Goal: Task Accomplishment & Management: Complete application form

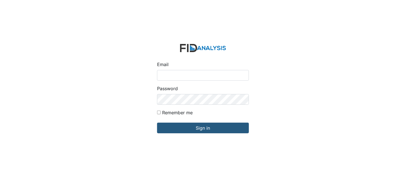
drag, startPoint x: 169, startPoint y: 76, endPoint x: 174, endPoint y: 77, distance: 4.8
click at [169, 76] on input "Email" at bounding box center [203, 75] width 92 height 11
type input "[EMAIL_ADDRESS][DOMAIN_NAME]"
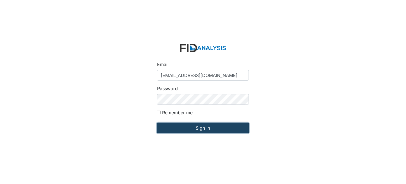
click at [172, 127] on input "Sign in" at bounding box center [203, 128] width 92 height 11
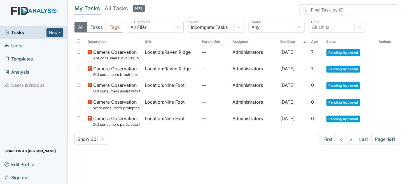
click at [15, 46] on span "Units" at bounding box center [13, 45] width 18 height 9
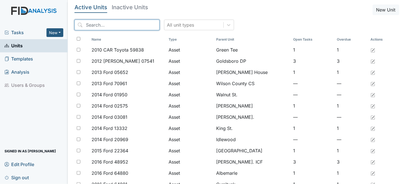
click at [122, 24] on input "search" at bounding box center [116, 25] width 85 height 11
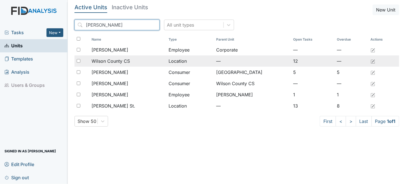
type input "[PERSON_NAME]"
click at [129, 62] on span "Wilson County CS" at bounding box center [111, 61] width 38 height 7
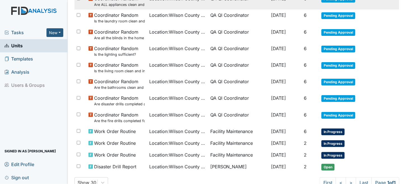
scroll to position [112, 0]
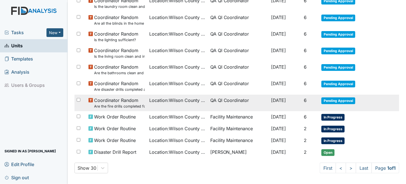
click at [224, 100] on td "QA QI Coordinator" at bounding box center [238, 103] width 61 height 17
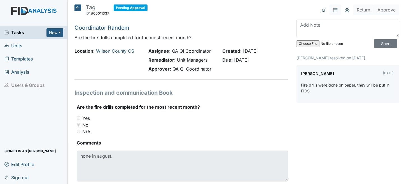
click at [77, 6] on icon at bounding box center [77, 7] width 7 height 7
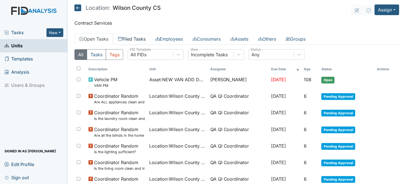
click at [126, 39] on link "Filed Tasks" at bounding box center [132, 39] width 38 height 12
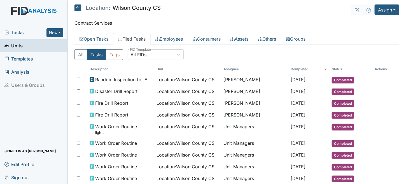
click at [76, 4] on icon at bounding box center [77, 7] width 7 height 7
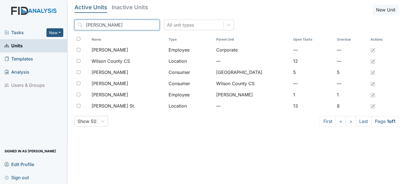
drag, startPoint x: 112, startPoint y: 25, endPoint x: 405, endPoint y: 3, distance: 294.5
click at [2, 28] on div "Tasks New Form Inspection Document Bundle Units Templates Analysis Users & Grou…" at bounding box center [203, 92] width 406 height 184
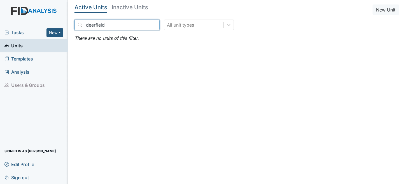
click at [122, 27] on input "deerfield" at bounding box center [116, 25] width 85 height 11
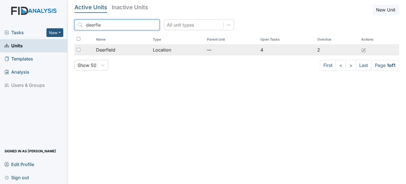
type input "deerfie"
click at [138, 49] on div "Deerfield" at bounding box center [122, 49] width 52 height 7
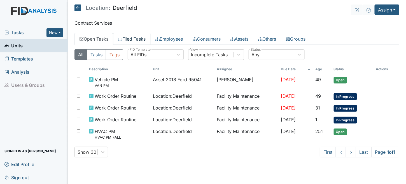
click at [134, 39] on link "Filed Tasks" at bounding box center [132, 39] width 38 height 12
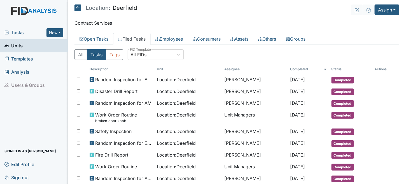
click at [20, 47] on span "Units" at bounding box center [13, 45] width 18 height 9
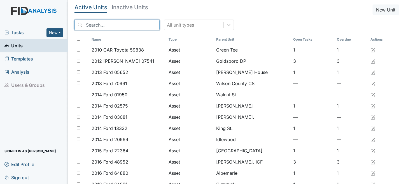
click at [113, 23] on input "search" at bounding box center [116, 25] width 85 height 11
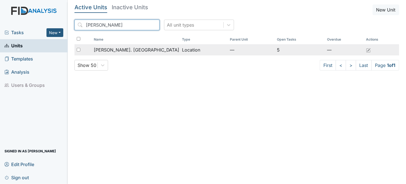
type input "[PERSON_NAME]"
click at [199, 46] on td "Location" at bounding box center [204, 49] width 48 height 11
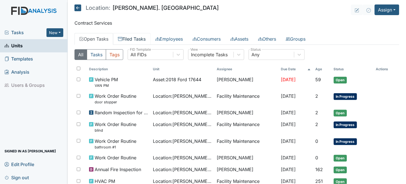
click at [127, 36] on link "Filed Tasks" at bounding box center [132, 39] width 38 height 12
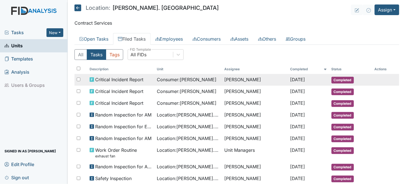
click at [168, 80] on span "Consumer : Gyoker, Tyler" at bounding box center [187, 79] width 60 height 7
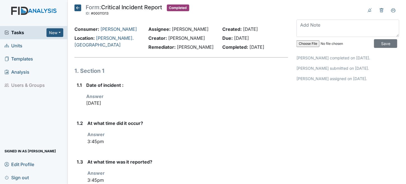
click at [78, 6] on icon at bounding box center [77, 7] width 7 height 7
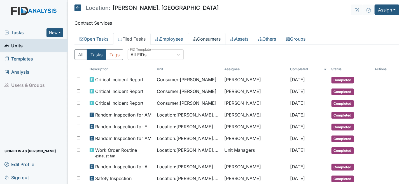
click at [210, 40] on link "Consumers" at bounding box center [207, 39] width 38 height 12
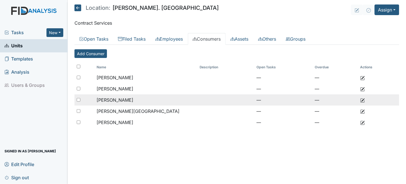
click at [148, 101] on td "[PERSON_NAME]" at bounding box center [145, 99] width 103 height 11
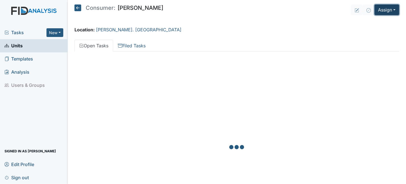
click at [390, 10] on button "Assign" at bounding box center [387, 9] width 25 height 11
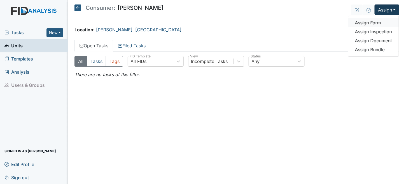
click at [362, 22] on link "Assign Form" at bounding box center [373, 22] width 50 height 9
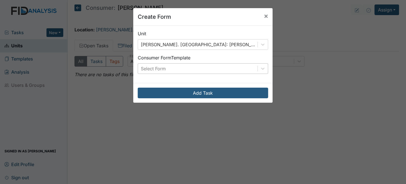
click at [174, 69] on div "Select Form" at bounding box center [198, 69] width 120 height 10
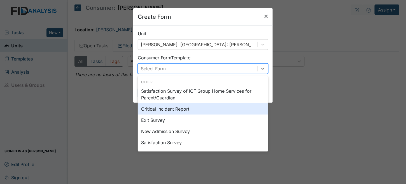
click at [163, 111] on div "Critical Incident Report" at bounding box center [203, 108] width 130 height 11
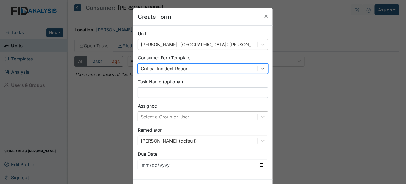
click at [159, 118] on div "Select a Group or User" at bounding box center [203, 116] width 130 height 11
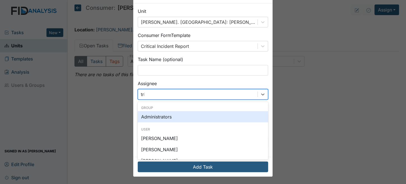
type input "trin"
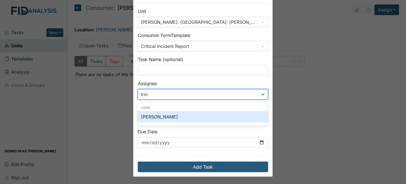
click at [165, 114] on div "[PERSON_NAME]" at bounding box center [203, 116] width 130 height 11
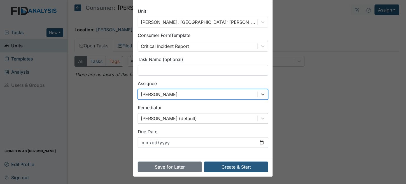
click at [166, 118] on div "Brittney Dunn (default)" at bounding box center [203, 118] width 130 height 11
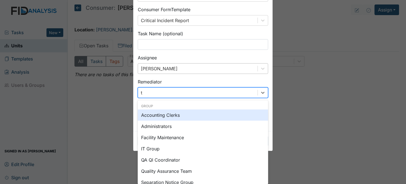
type input "tr"
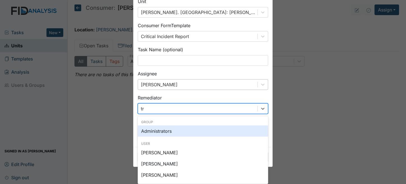
scroll to position [32, 0]
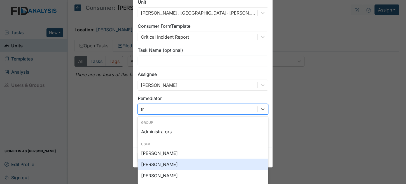
click at [165, 168] on div "[PERSON_NAME]" at bounding box center [203, 164] width 130 height 11
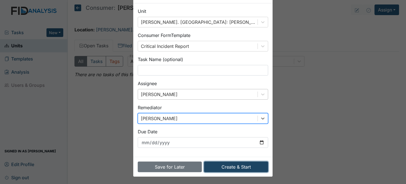
click at [241, 164] on button "Create & Start" at bounding box center [236, 167] width 64 height 11
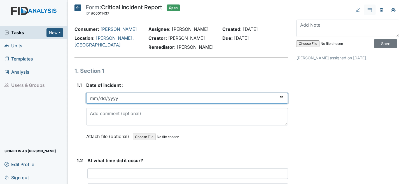
click at [96, 96] on input "date" at bounding box center [187, 98] width 202 height 11
type input "2025-07-31"
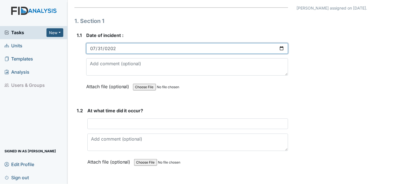
scroll to position [112, 0]
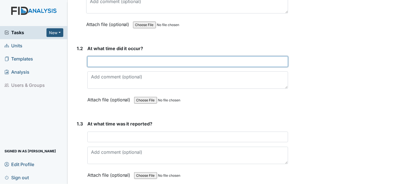
click at [114, 62] on input "text" at bounding box center [187, 61] width 201 height 11
type input "1:30pm"
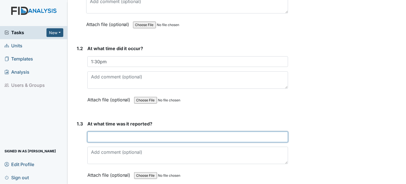
click at [157, 135] on input "text" at bounding box center [187, 137] width 201 height 11
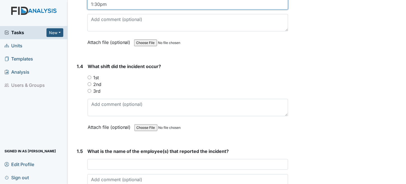
scroll to position [252, 0]
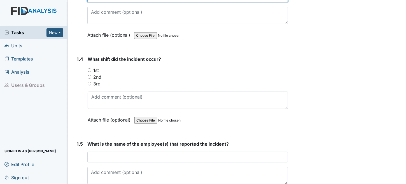
type input "1:30pm"
click at [89, 75] on input "2nd" at bounding box center [90, 77] width 4 height 4
radio input "true"
click at [90, 69] on input "1st" at bounding box center [90, 70] width 4 height 4
radio input "true"
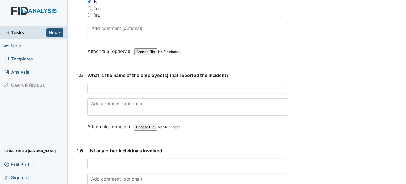
scroll to position [336, 0]
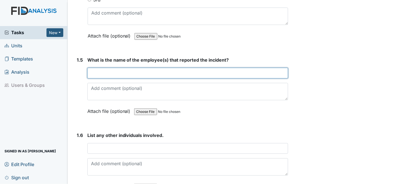
click at [143, 69] on input "text" at bounding box center [187, 73] width 201 height 11
type input "Tyshay Simpson"
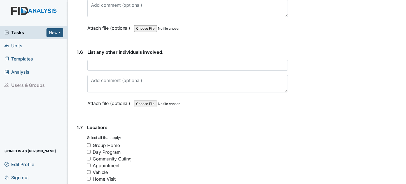
scroll to position [420, 0]
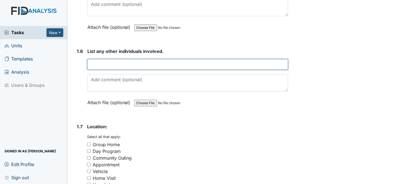
click at [118, 63] on input "text" at bounding box center [187, 64] width 201 height 11
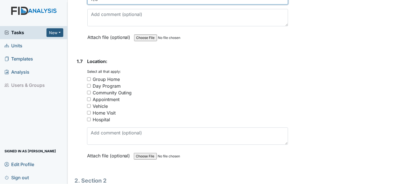
scroll to position [504, 0]
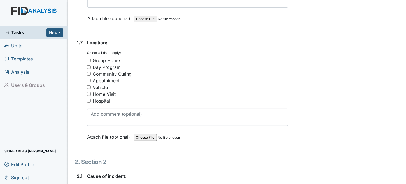
type input "n/a"
click at [111, 71] on div "Community Outing" at bounding box center [112, 74] width 39 height 7
click at [91, 72] on input "Community Outing" at bounding box center [89, 74] width 4 height 4
checkbox input "true"
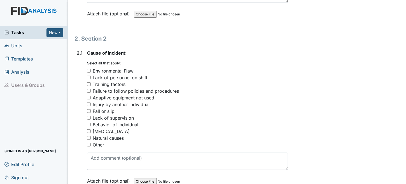
scroll to position [644, 0]
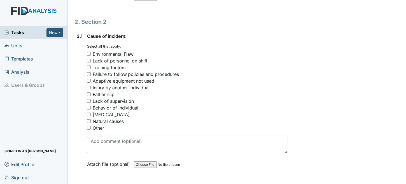
click at [104, 91] on div "Fall or slip" at bounding box center [104, 94] width 22 height 7
click at [91, 92] on input "Fall or slip" at bounding box center [89, 94] width 4 height 4
checkbox input "true"
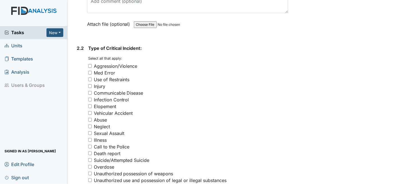
scroll to position [840, 0]
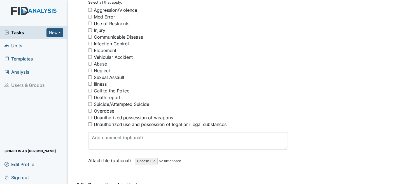
click at [97, 27] on div "Injury" at bounding box center [99, 30] width 11 height 7
click at [92, 28] on input "Injury" at bounding box center [90, 30] width 4 height 4
checkbox input "true"
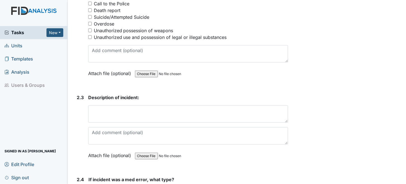
scroll to position [952, 0]
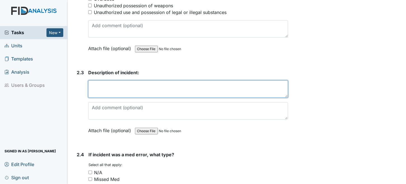
click at [121, 80] on textarea at bounding box center [188, 88] width 200 height 17
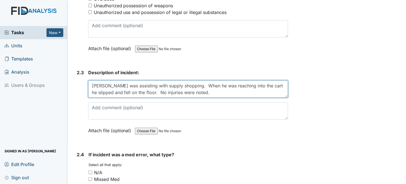
drag, startPoint x: 183, startPoint y: 81, endPoint x: 210, endPoint y: 80, distance: 27.7
click at [210, 80] on textarea "Tyler was assisting with supply shopping. When he was reaching into the cart he…" at bounding box center [188, 88] width 200 height 17
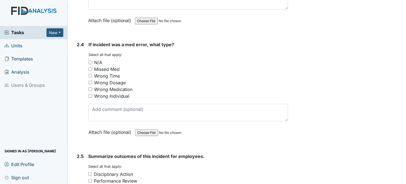
scroll to position [1064, 0]
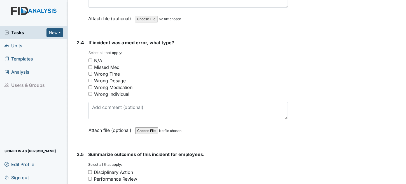
type textarea "[PERSON_NAME] was assisting with supply shopping. When reaching into the cart h…"
click at [89, 59] on input "N/A" at bounding box center [90, 61] width 4 height 4
checkbox input "true"
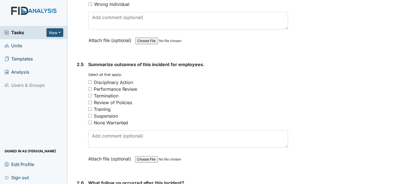
scroll to position [1176, 0]
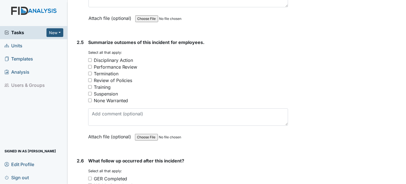
click at [91, 99] on input "None Warranted" at bounding box center [90, 101] width 4 height 4
checkbox input "true"
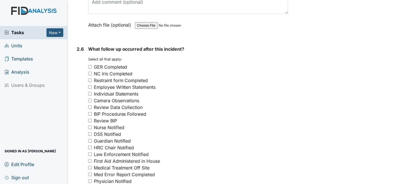
scroll to position [1288, 0]
click at [90, 65] on input "GER Completed" at bounding box center [90, 67] width 4 height 4
checkbox input "true"
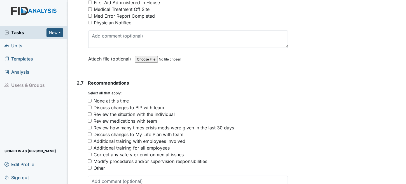
scroll to position [1456, 0]
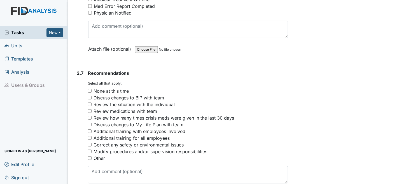
click at [88, 89] on input "None at this time" at bounding box center [90, 91] width 4 height 4
checkbox input "true"
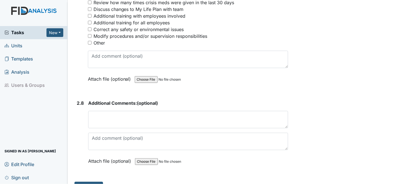
scroll to position [1577, 0]
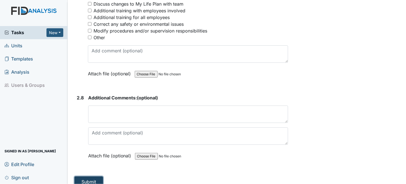
click at [93, 176] on button "Submit" at bounding box center [88, 181] width 29 height 11
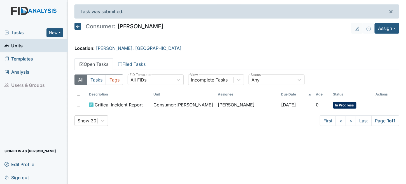
click at [28, 44] on link "Units" at bounding box center [34, 45] width 68 height 13
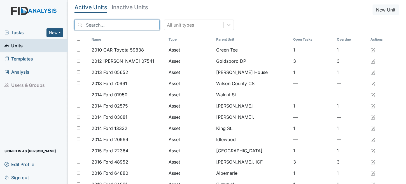
click at [123, 28] on input "search" at bounding box center [116, 25] width 85 height 11
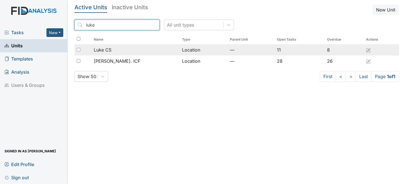
type input "luke"
click at [180, 47] on td "Location" at bounding box center [204, 49] width 48 height 11
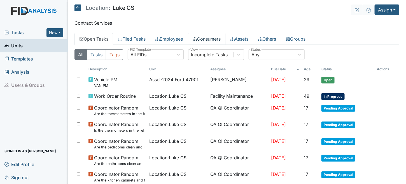
click at [206, 38] on link "Consumers" at bounding box center [207, 39] width 38 height 12
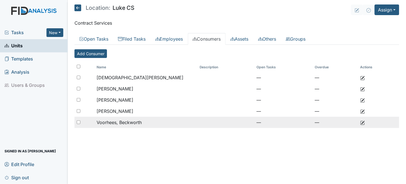
click at [137, 121] on span "Voorhees, Beckworth" at bounding box center [119, 123] width 45 height 6
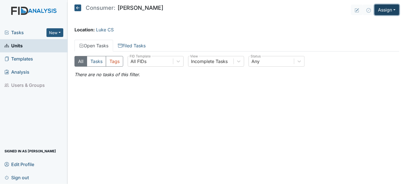
click at [381, 9] on button "Assign" at bounding box center [387, 9] width 25 height 11
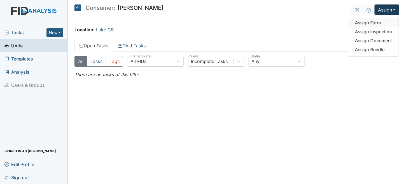
click at [373, 23] on link "Assign Form" at bounding box center [373, 22] width 50 height 9
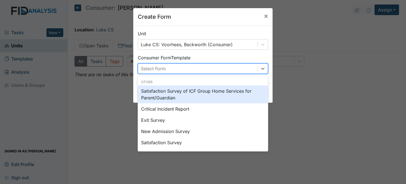
click at [170, 69] on div "Select Form" at bounding box center [198, 69] width 120 height 10
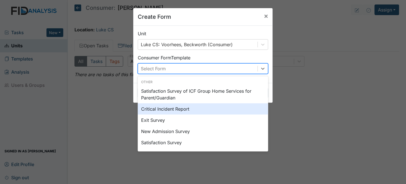
click at [175, 111] on div "Critical Incident Report" at bounding box center [203, 108] width 130 height 11
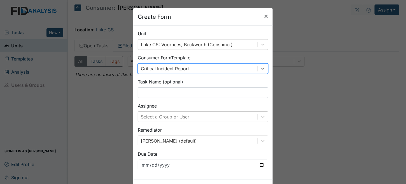
scroll to position [22, 0]
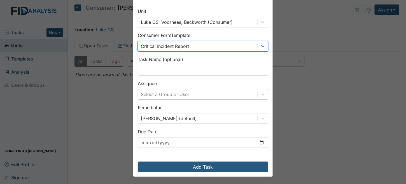
click at [168, 100] on div "Select a Group or User" at bounding box center [203, 94] width 130 height 11
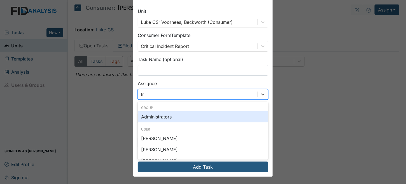
type input "tri"
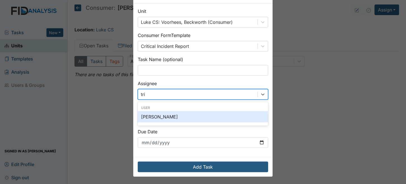
click at [170, 116] on div "[PERSON_NAME]" at bounding box center [203, 116] width 130 height 11
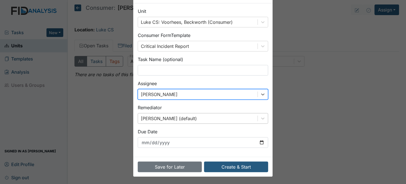
scroll to position [48, 0]
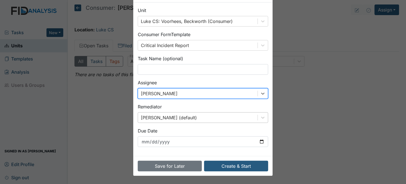
click at [171, 119] on div "Brittney Dunn (default)" at bounding box center [203, 117] width 130 height 11
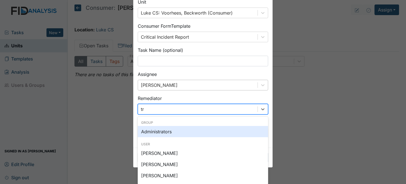
type input "tri"
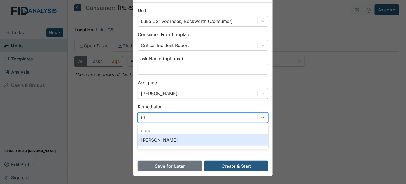
scroll to position [22, 0]
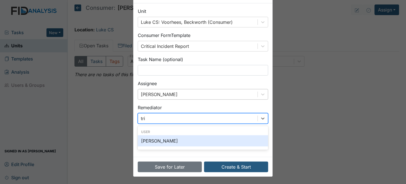
click at [169, 137] on div "[PERSON_NAME]" at bounding box center [203, 140] width 130 height 11
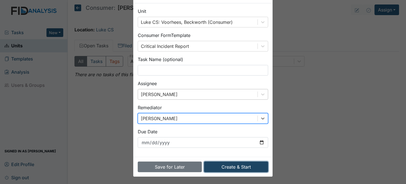
click at [257, 169] on button "Create & Start" at bounding box center [236, 167] width 64 height 11
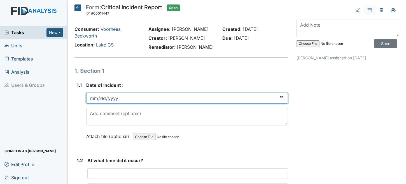
click at [96, 98] on input "date" at bounding box center [187, 98] width 202 height 11
type input "[DATE]"
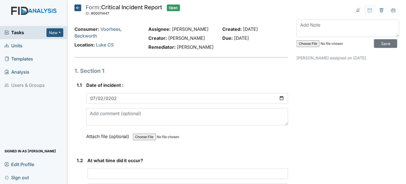
click at [77, 7] on icon at bounding box center [77, 7] width 7 height 7
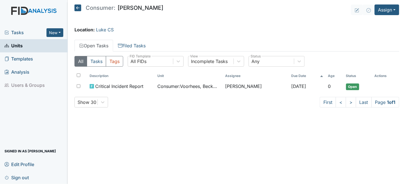
click at [86, 5] on span "Consumer:" at bounding box center [101, 8] width 30 height 6
click at [82, 6] on h5 "Consumer: [PERSON_NAME]" at bounding box center [118, 7] width 89 height 7
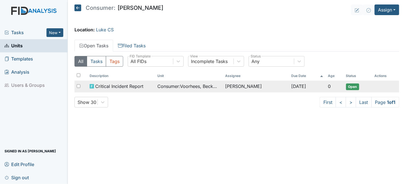
click at [261, 84] on td "[PERSON_NAME]" at bounding box center [256, 87] width 66 height 12
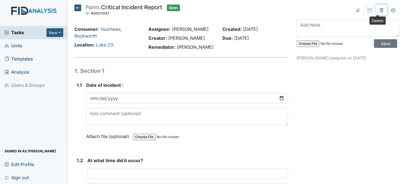
click at [380, 11] on icon at bounding box center [381, 10] width 4 height 4
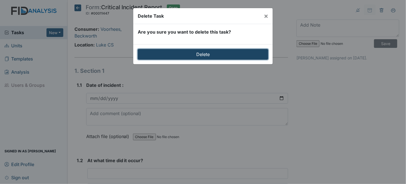
click at [233, 51] on input "Delete" at bounding box center [203, 54] width 130 height 11
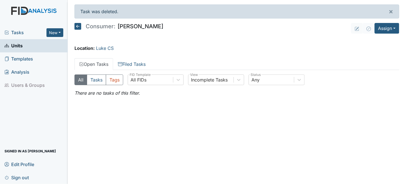
click at [13, 45] on span "Units" at bounding box center [13, 45] width 18 height 9
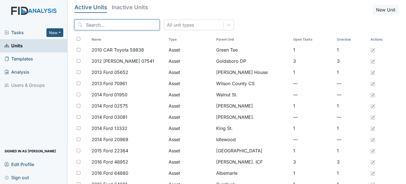
click at [95, 23] on input "search" at bounding box center [116, 25] width 85 height 11
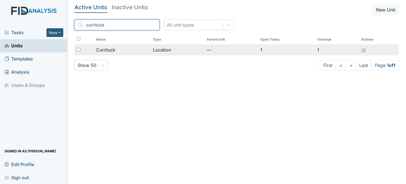
type input "currituck"
click at [154, 52] on td "Location" at bounding box center [178, 49] width 54 height 11
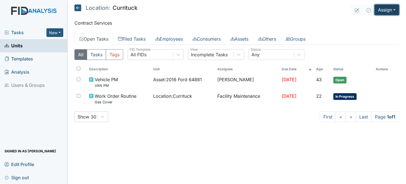
click at [387, 10] on button "Assign" at bounding box center [387, 9] width 25 height 11
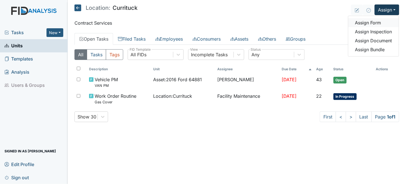
click at [382, 21] on link "Assign Form" at bounding box center [373, 22] width 50 height 9
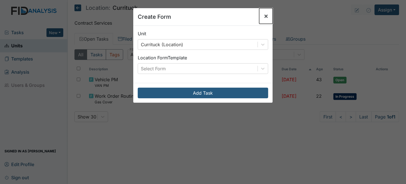
click at [265, 14] on span "×" at bounding box center [266, 16] width 4 height 8
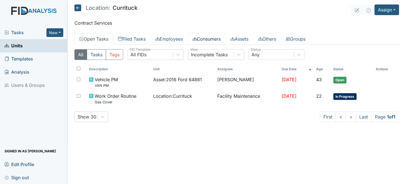
click at [218, 40] on link "Consumers" at bounding box center [207, 39] width 38 height 12
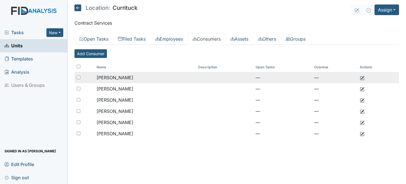
click at [106, 75] on span "[PERSON_NAME]" at bounding box center [115, 78] width 37 height 6
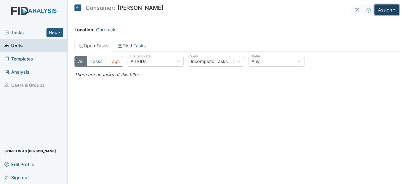
click at [377, 9] on button "Assign" at bounding box center [387, 9] width 25 height 11
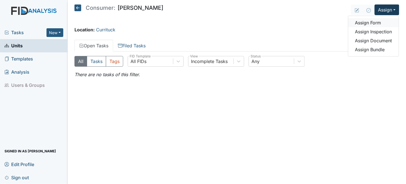
click at [376, 22] on link "Assign Form" at bounding box center [373, 22] width 50 height 9
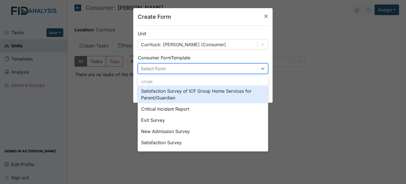
click at [162, 69] on div "Select Form" at bounding box center [153, 68] width 25 height 7
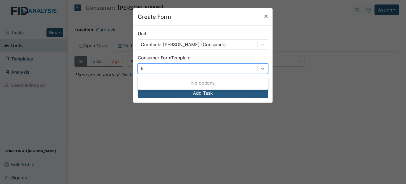
type input "tri"
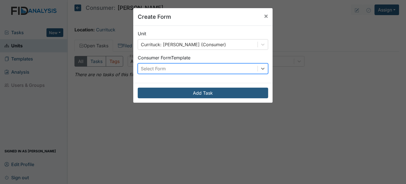
drag, startPoint x: 179, startPoint y: 68, endPoint x: 102, endPoint y: 78, distance: 77.6
click at [102, 78] on div "Create Form × Unit Currituck: Defelice, Fred (Consumer) Consumer Form Template …" at bounding box center [203, 92] width 406 height 184
click at [261, 67] on icon at bounding box center [263, 69] width 6 height 6
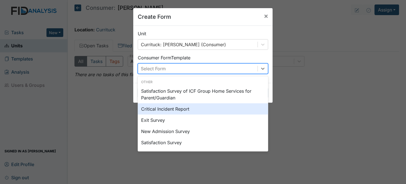
click at [173, 111] on div "Critical Incident Report" at bounding box center [203, 108] width 130 height 11
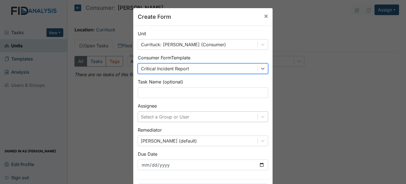
click at [149, 115] on div "Select a Group or User" at bounding box center [203, 116] width 130 height 11
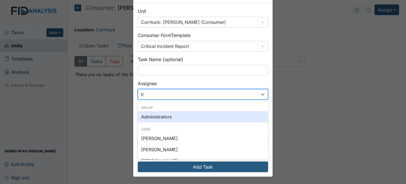
type input "tri"
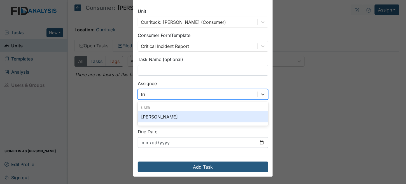
click at [160, 119] on div "[PERSON_NAME]" at bounding box center [203, 116] width 130 height 11
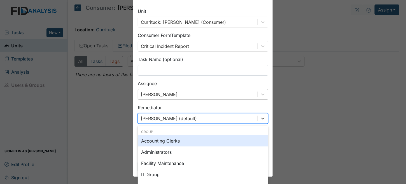
click at [160, 120] on div "option Accounting Clerks focused, 0 of 2. 129 results available. Use Up and Dow…" at bounding box center [203, 118] width 130 height 11
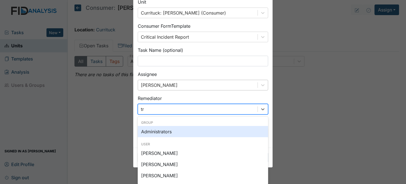
type input "tri"
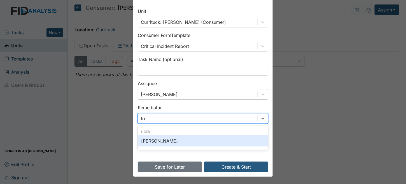
click at [155, 143] on div "[PERSON_NAME]" at bounding box center [203, 140] width 130 height 11
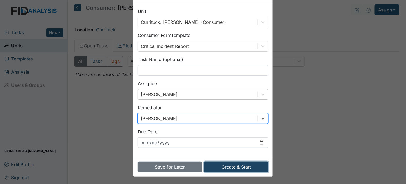
click at [228, 164] on button "Create & Start" at bounding box center [236, 167] width 64 height 11
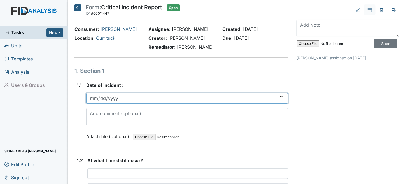
click at [96, 100] on input "date" at bounding box center [187, 98] width 202 height 11
type input "2025-07-13"
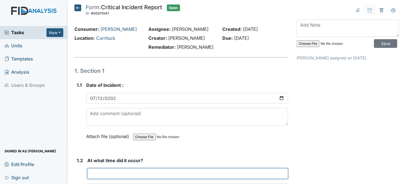
click at [115, 173] on input "text" at bounding box center [187, 173] width 201 height 11
click at [101, 173] on input "text" at bounding box center [187, 173] width 201 height 11
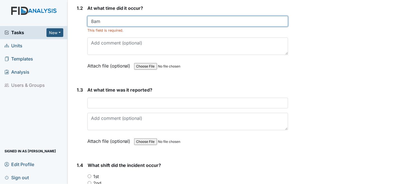
scroll to position [168, 0]
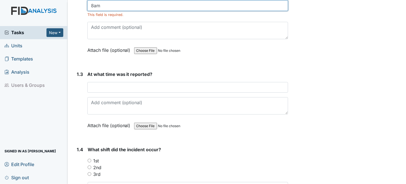
type input "8am"
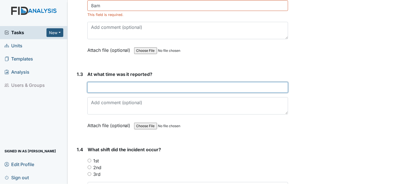
click at [174, 86] on input "text" at bounding box center [187, 87] width 201 height 11
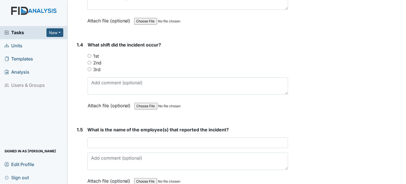
scroll to position [280, 0]
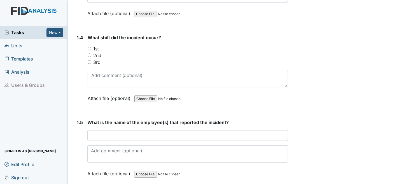
type input "8:01am"
click at [89, 47] on input "1st" at bounding box center [90, 49] width 4 height 4
radio input "true"
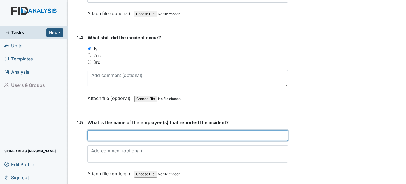
click at [108, 130] on input "text" at bounding box center [187, 135] width 201 height 11
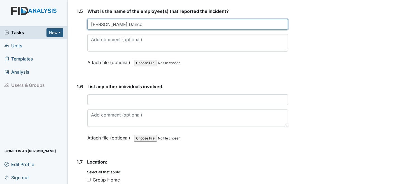
scroll to position [392, 0]
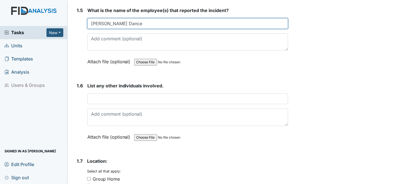
type input "Mechelle Dance"
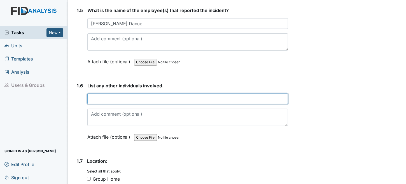
click at [133, 98] on input "text" at bounding box center [187, 99] width 201 height 11
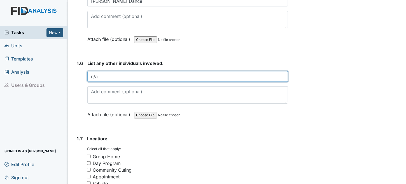
scroll to position [476, 0]
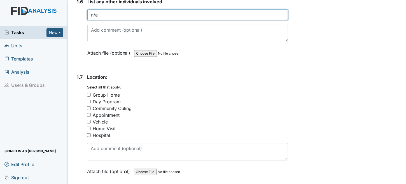
type input "n/a"
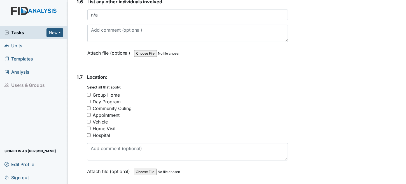
click at [89, 93] on input "Group Home" at bounding box center [89, 95] width 4 height 4
checkbox input "true"
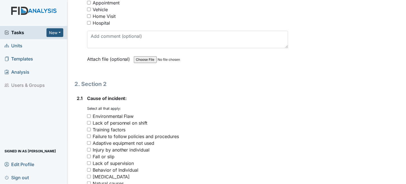
scroll to position [616, 0]
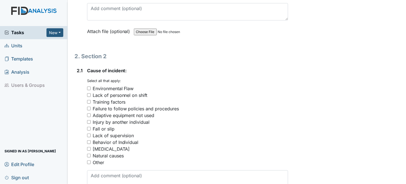
click at [108, 125] on div "Fall or slip" at bounding box center [104, 128] width 22 height 7
click at [91, 127] on input "Fall or slip" at bounding box center [89, 129] width 4 height 4
checkbox input "true"
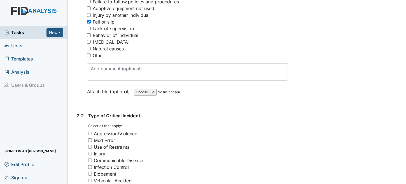
scroll to position [756, 0]
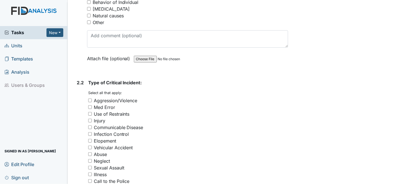
click at [88, 117] on div "Injury" at bounding box center [188, 120] width 200 height 7
click at [90, 119] on input "Injury" at bounding box center [90, 121] width 4 height 4
checkbox input "true"
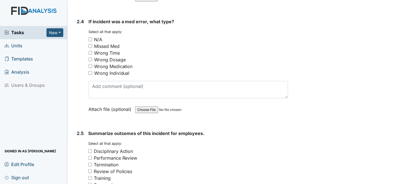
scroll to position [1064, 0]
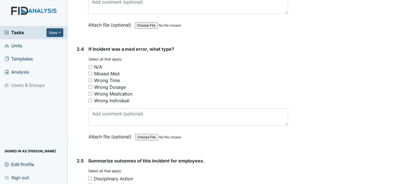
click at [91, 65] on input "N/A" at bounding box center [90, 67] width 4 height 4
checkbox input "true"
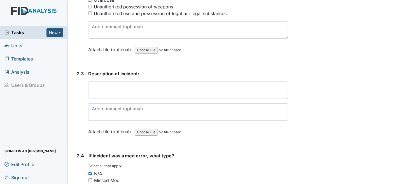
scroll to position [980, 0]
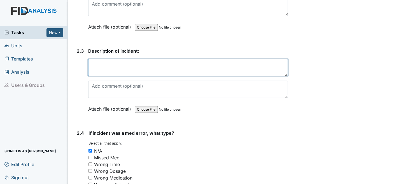
click at [97, 65] on textarea at bounding box center [188, 67] width 200 height 17
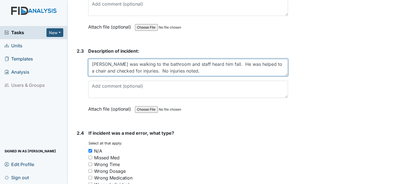
drag, startPoint x: 215, startPoint y: 59, endPoint x: 102, endPoint y: 61, distance: 112.8
click at [102, 61] on textarea "Fred was walking to the bathroom and staff heard him fall. He was helped to a c…" at bounding box center [188, 67] width 200 height 17
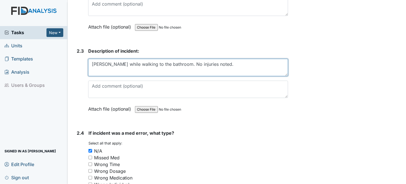
type textarea "Fred fell while walking to the bathroom. No injuries noted."
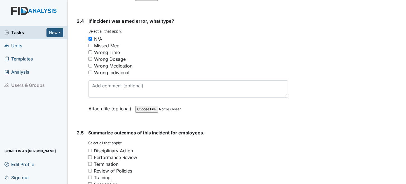
scroll to position [1204, 0]
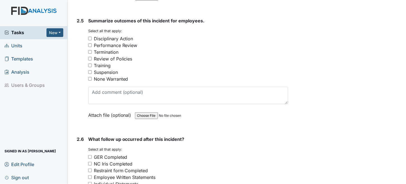
click at [88, 77] on input "None Warranted" at bounding box center [90, 79] width 4 height 4
checkbox input "true"
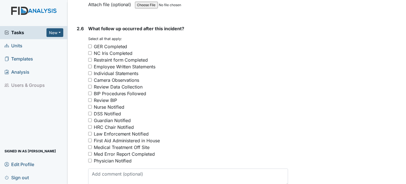
scroll to position [1316, 0]
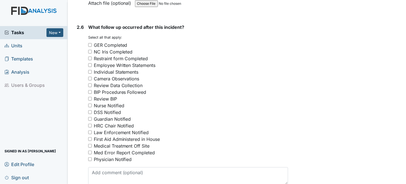
click at [90, 43] on input "GER Completed" at bounding box center [90, 45] width 4 height 4
checkbox input "true"
click at [98, 102] on div "Nurse Notified" at bounding box center [109, 105] width 31 height 7
click at [92, 104] on input "Nurse Notified" at bounding box center [90, 106] width 4 height 4
checkbox input "true"
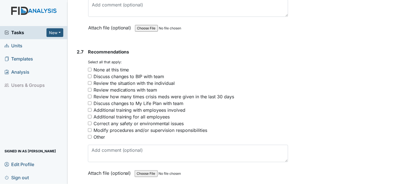
scroll to position [1484, 0]
drag, startPoint x: 90, startPoint y: 62, endPoint x: 94, endPoint y: 62, distance: 3.9
click at [90, 67] on input "None at this time" at bounding box center [90, 69] width 4 height 4
checkbox input "true"
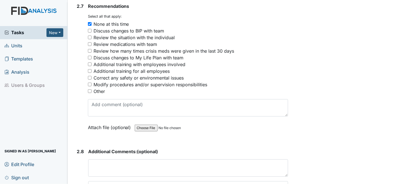
scroll to position [1583, 0]
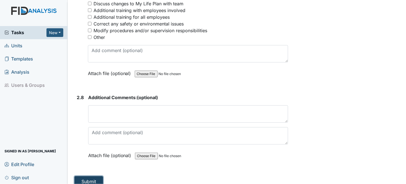
click at [87, 176] on button "Submit" at bounding box center [88, 181] width 29 height 11
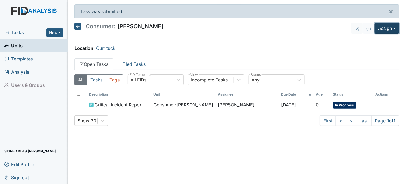
click at [383, 31] on button "Assign" at bounding box center [387, 28] width 25 height 11
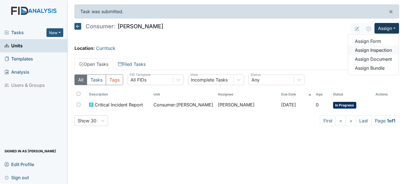
click at [371, 48] on link "Assign Inspection" at bounding box center [373, 50] width 50 height 9
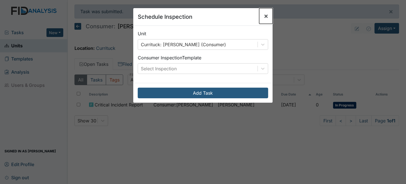
click at [264, 15] on span "×" at bounding box center [266, 16] width 4 height 8
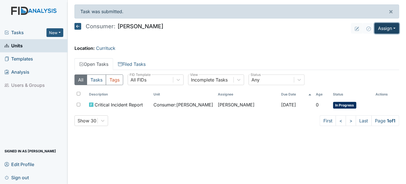
click at [385, 28] on button "Assign" at bounding box center [387, 28] width 25 height 11
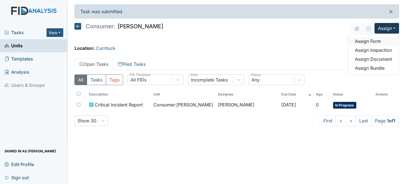
click at [374, 41] on link "Assign Form" at bounding box center [373, 41] width 50 height 9
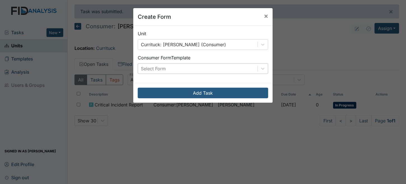
click at [195, 68] on div "Select Form" at bounding box center [198, 69] width 120 height 10
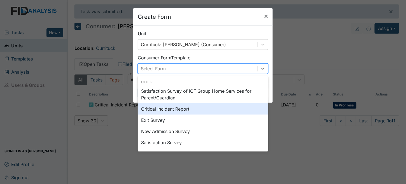
click at [169, 109] on div "Critical Incident Report" at bounding box center [203, 108] width 130 height 11
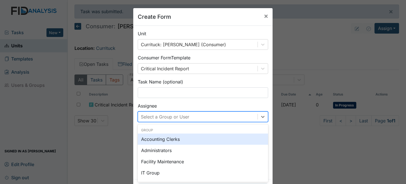
click at [157, 116] on div "option Accounting Clerks focused, 0 of 2. 129 results available. Use Up and Dow…" at bounding box center [203, 116] width 130 height 11
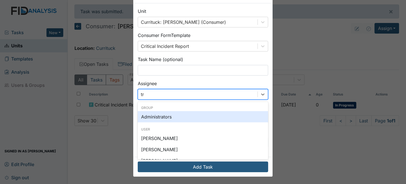
type input "tri"
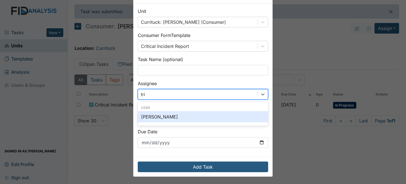
click at [171, 115] on div "[PERSON_NAME]" at bounding box center [203, 116] width 130 height 11
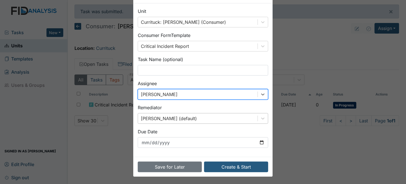
scroll to position [48, 0]
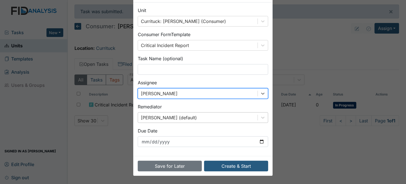
click at [161, 117] on div "Brittney Dunn (default)" at bounding box center [203, 117] width 130 height 11
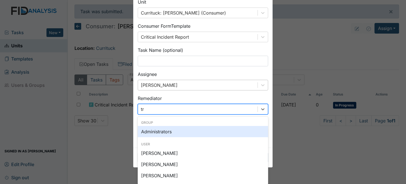
type input "tri"
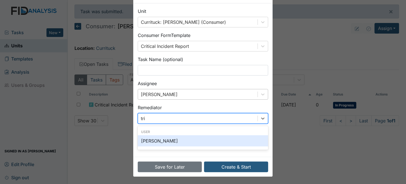
click at [164, 140] on div "[PERSON_NAME]" at bounding box center [203, 140] width 130 height 11
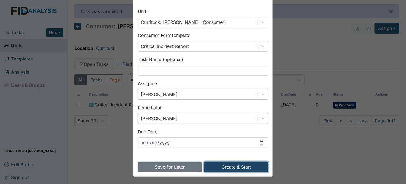
click at [248, 168] on button "Create & Start" at bounding box center [236, 167] width 64 height 11
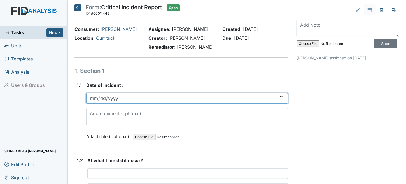
click at [88, 99] on input "date" at bounding box center [187, 98] width 202 height 11
type input "[DATE]"
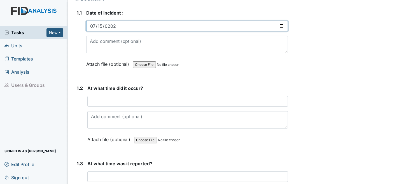
scroll to position [84, 0]
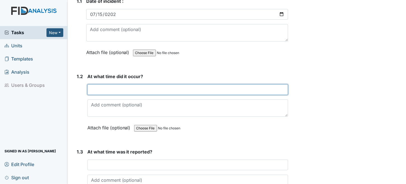
click at [139, 87] on input "text" at bounding box center [187, 89] width 201 height 11
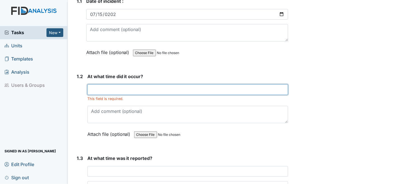
click at [105, 89] on input "text" at bounding box center [187, 89] width 201 height 11
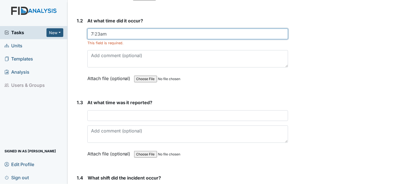
scroll to position [140, 0]
type input "7:23am"
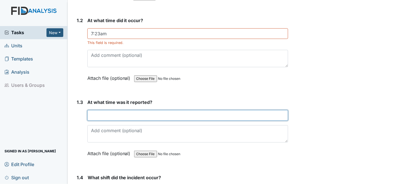
click at [99, 113] on input "text" at bounding box center [187, 115] width 201 height 11
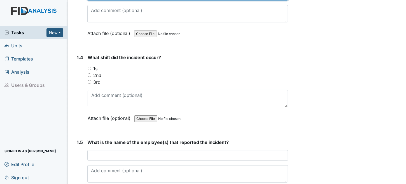
scroll to position [280, 0]
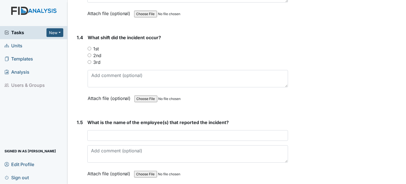
type input "7:23am"
click at [90, 48] on input "1st" at bounding box center [90, 49] width 4 height 4
radio input "true"
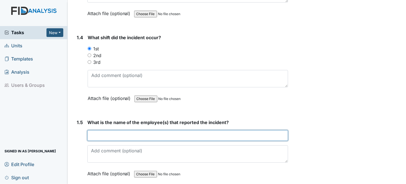
click at [140, 135] on input "text" at bounding box center [187, 135] width 201 height 11
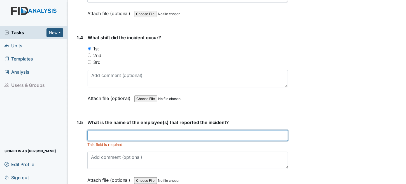
click at [102, 134] on input "text" at bounding box center [187, 135] width 201 height 11
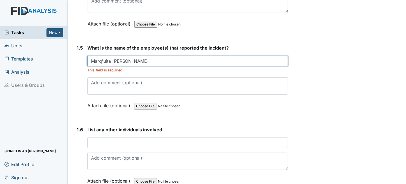
scroll to position [364, 0]
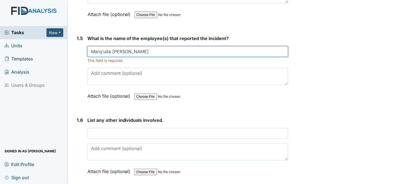
type input "Marq'uita [PERSON_NAME]"
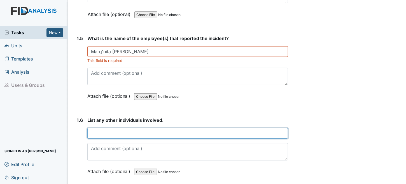
click at [126, 132] on input "text" at bounding box center [187, 133] width 201 height 11
type input "m"
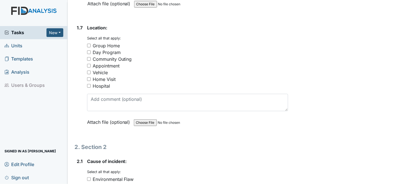
scroll to position [532, 0]
type input "n/a"
click at [98, 42] on div "Group Home" at bounding box center [106, 45] width 27 height 7
click at [91, 43] on input "Group Home" at bounding box center [89, 45] width 4 height 4
checkbox input "true"
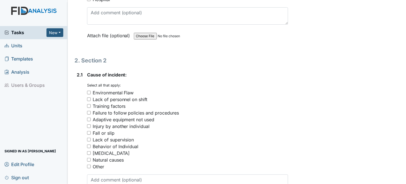
scroll to position [644, 0]
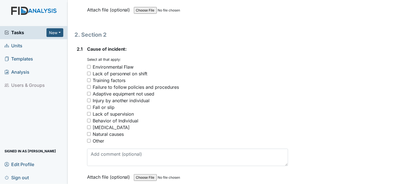
click at [90, 139] on input "Other" at bounding box center [89, 141] width 4 height 4
checkbox input "true"
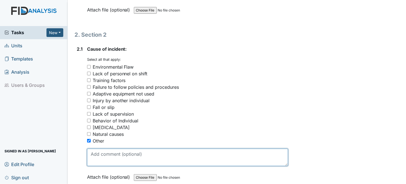
click at [97, 153] on textarea at bounding box center [187, 157] width 201 height 17
type textarea "D"
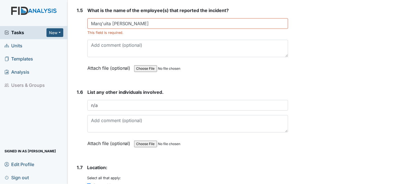
scroll to position [0, 0]
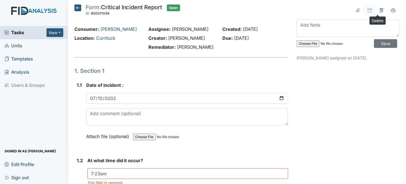
type textarea "Medical issue"
click at [379, 11] on icon at bounding box center [381, 10] width 4 height 4
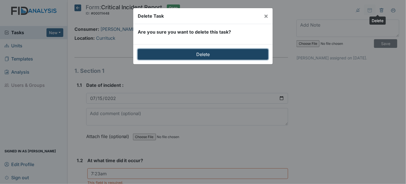
click at [206, 54] on input "Delete" at bounding box center [203, 54] width 130 height 11
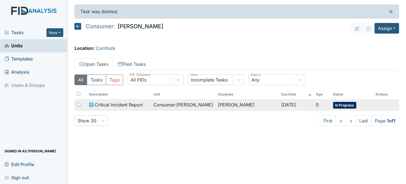
click at [232, 107] on td "[PERSON_NAME]" at bounding box center [247, 105] width 63 height 12
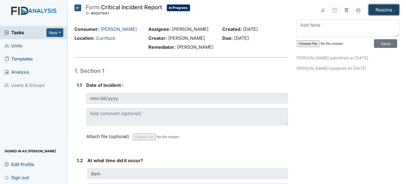
click at [380, 9] on input "Resolve" at bounding box center [384, 9] width 31 height 11
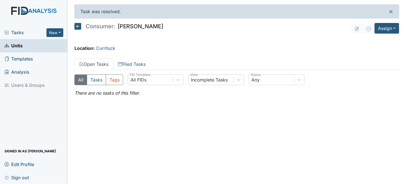
click at [16, 45] on span "Units" at bounding box center [13, 45] width 18 height 9
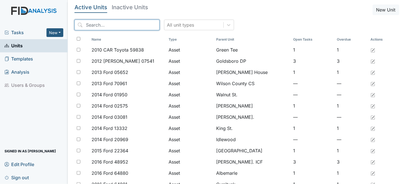
click at [91, 26] on input "search" at bounding box center [116, 25] width 85 height 11
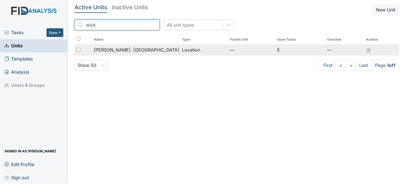
type input "wick"
click at [117, 52] on span "[PERSON_NAME]. [GEOGRAPHIC_DATA]" at bounding box center [137, 49] width 86 height 7
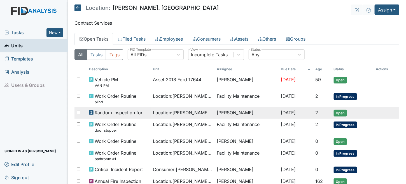
scroll to position [47, 0]
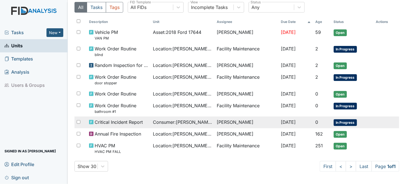
click at [189, 119] on span "Consumer : [PERSON_NAME]" at bounding box center [182, 122] width 59 height 7
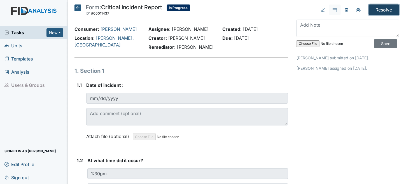
click at [376, 7] on input "Resolve" at bounding box center [384, 9] width 31 height 11
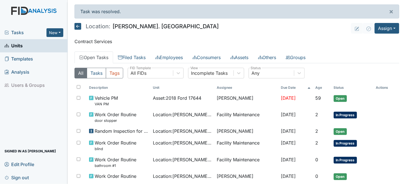
click at [20, 43] on span "Units" at bounding box center [13, 45] width 18 height 9
